Goal: Information Seeking & Learning: Learn about a topic

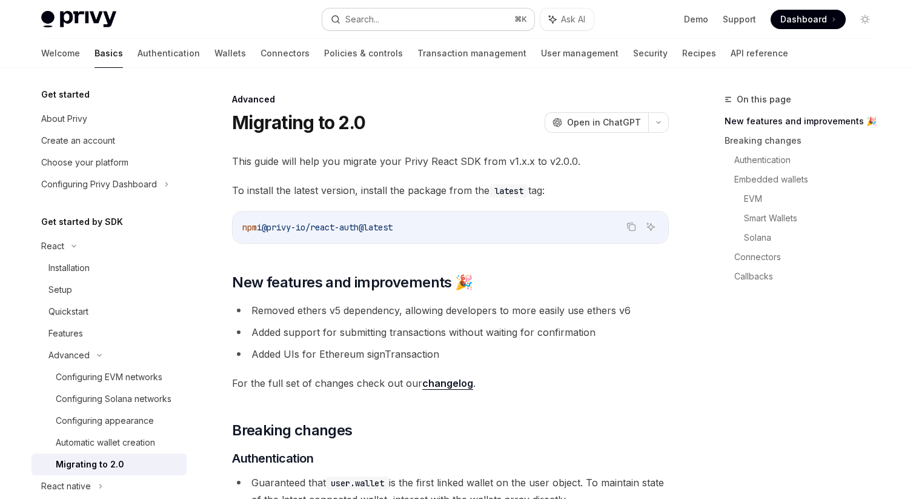
click at [395, 16] on button "Search... ⌘ K" at bounding box center [428, 19] width 212 height 22
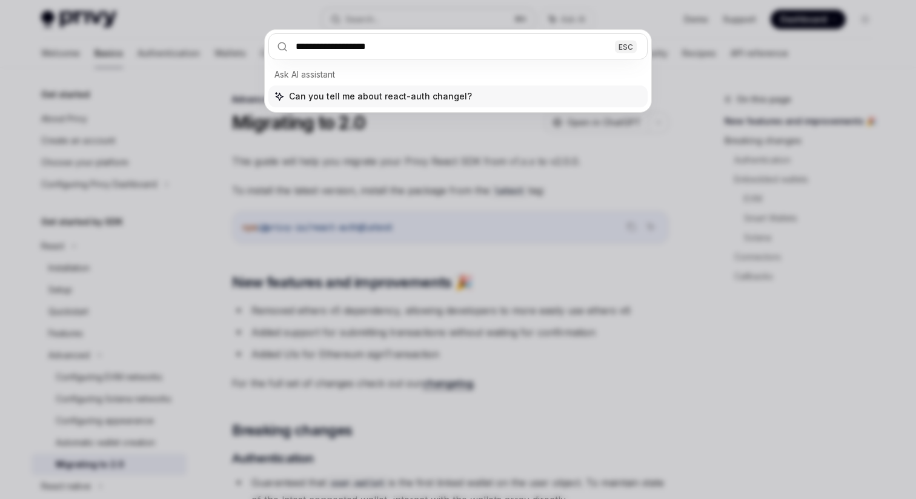
type input "**********"
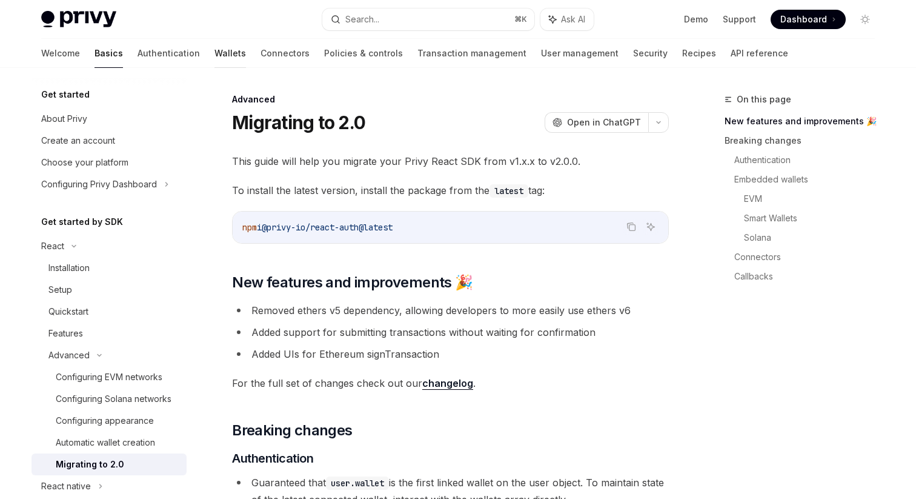
click at [215, 50] on link "Wallets" at bounding box center [231, 53] width 32 height 29
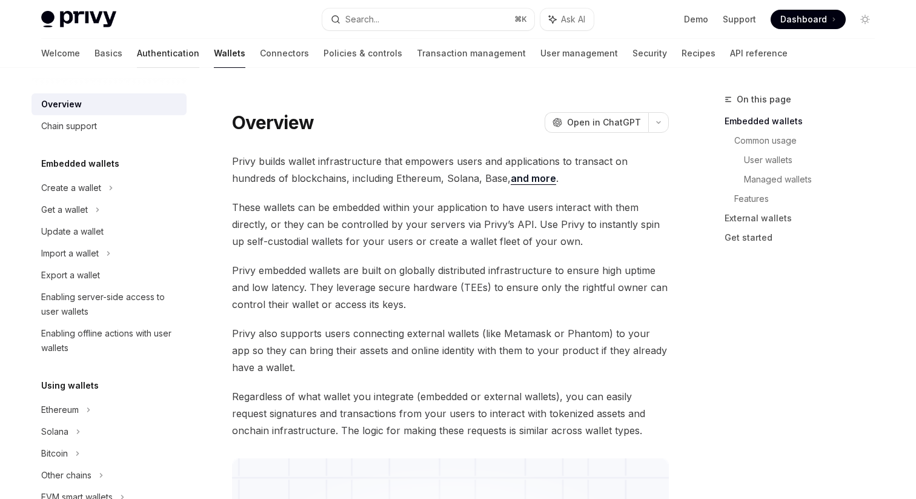
click at [137, 56] on link "Authentication" at bounding box center [168, 53] width 62 height 29
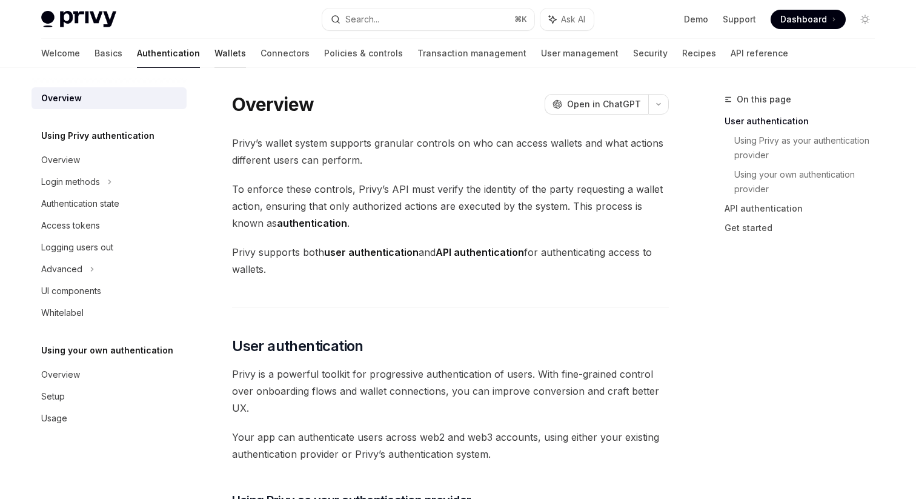
click at [215, 53] on link "Wallets" at bounding box center [231, 53] width 32 height 29
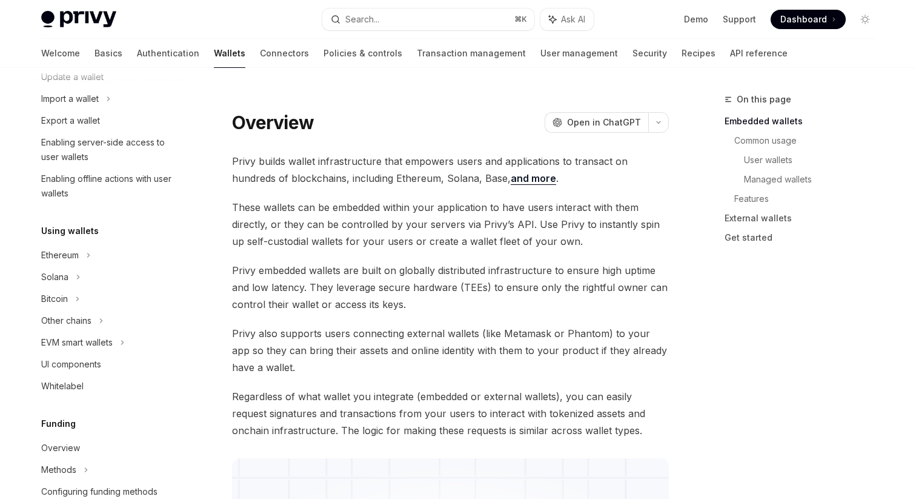
scroll to position [175, 0]
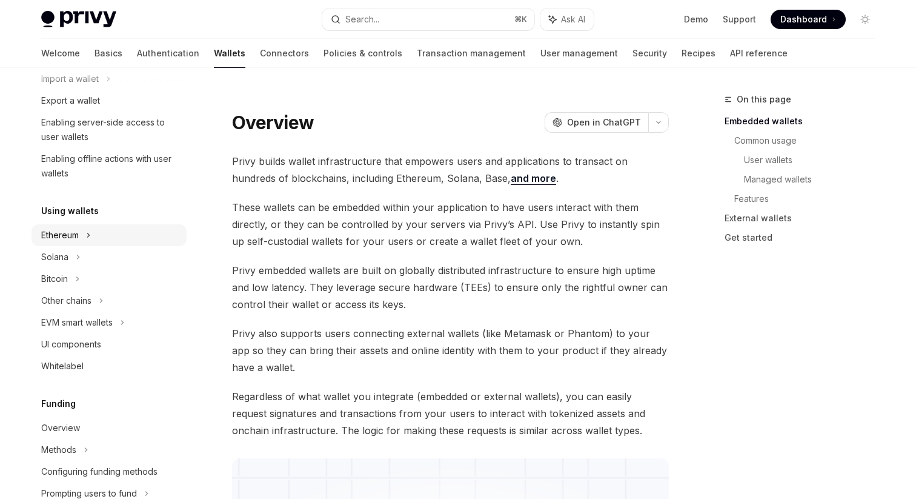
click at [63, 21] on div "Ethereum" at bounding box center [71, 13] width 60 height 15
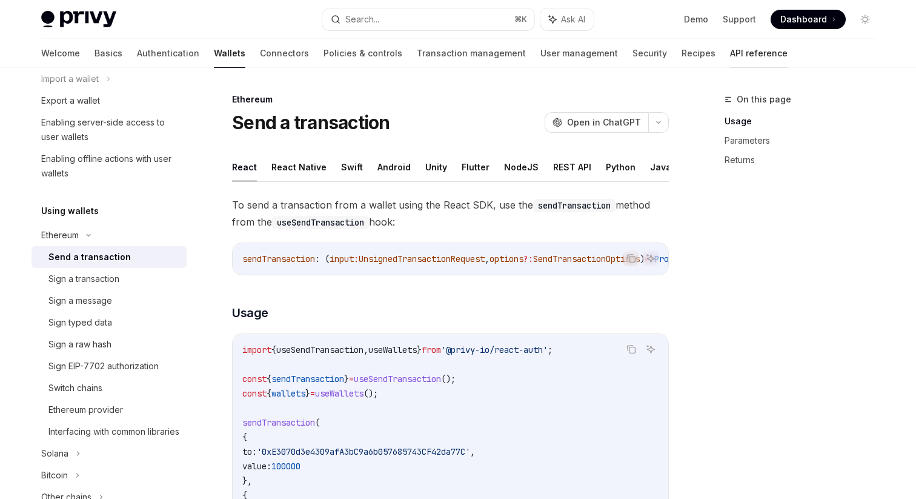
click at [730, 52] on link "API reference" at bounding box center [759, 53] width 58 height 29
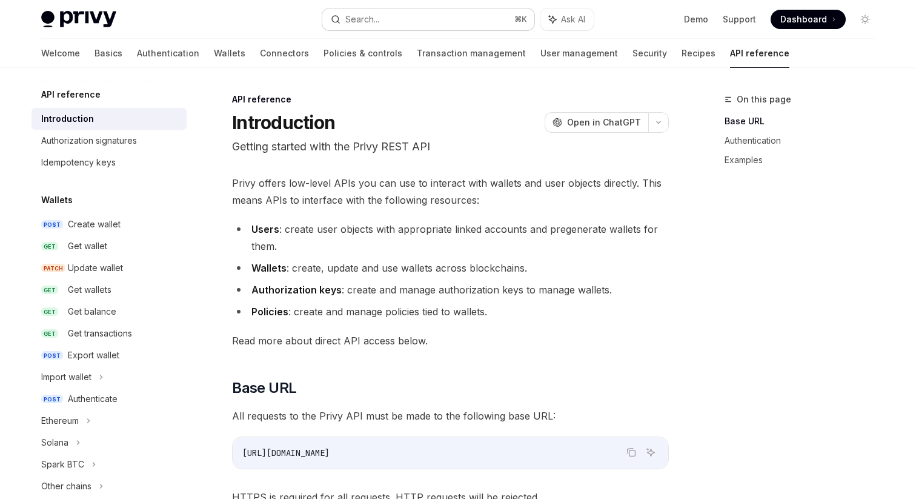
click at [349, 13] on div "Search..." at bounding box center [362, 19] width 34 height 15
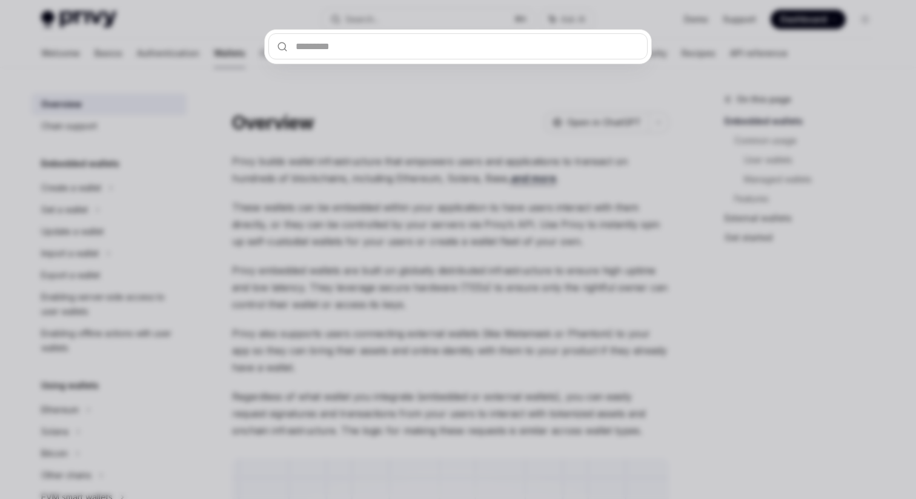
type textarea "*"
